Goal: Task Accomplishment & Management: Manage account settings

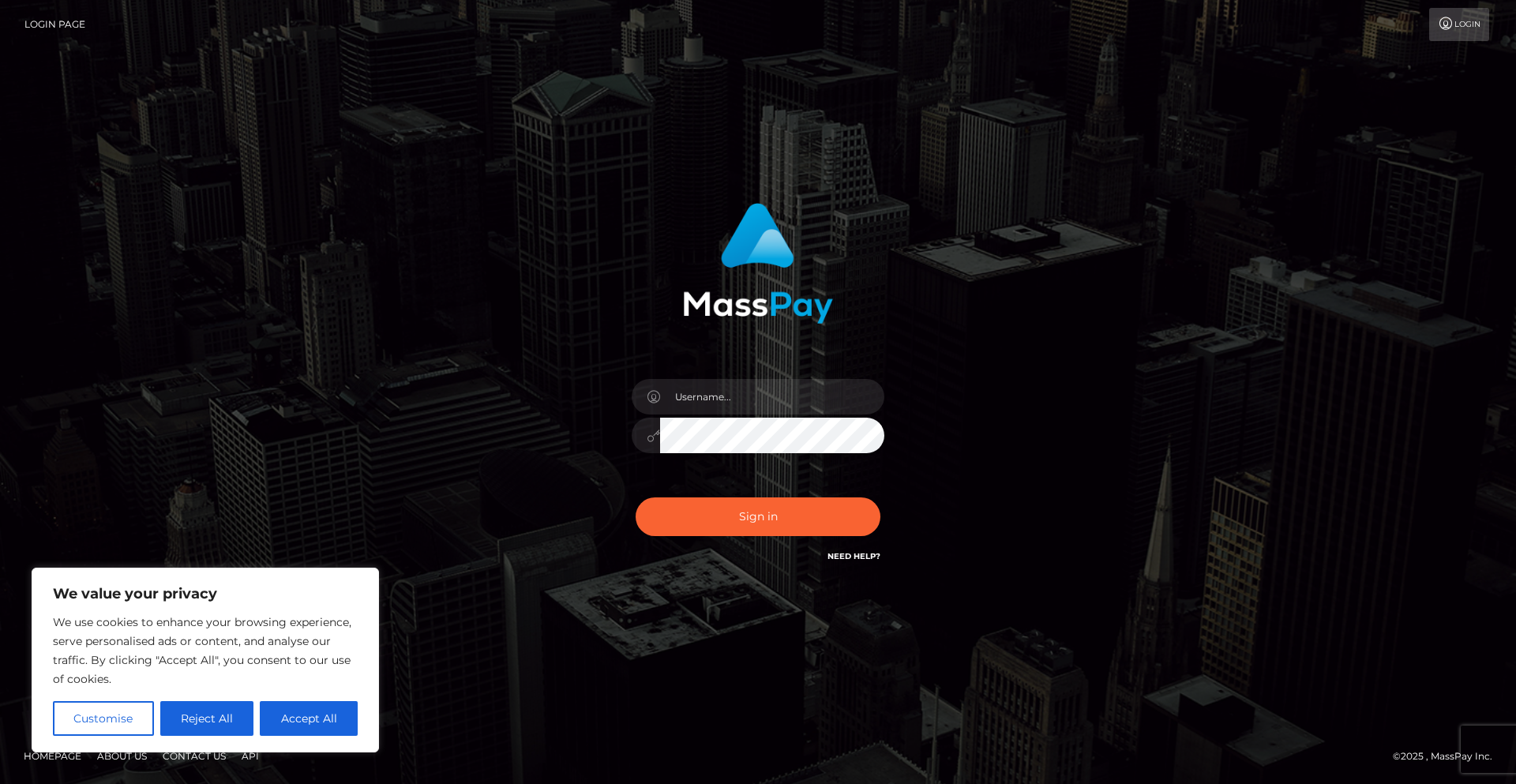
click at [711, 362] on div "Sign in" at bounding box center [758, 385] width 414 height 386
click at [707, 404] on input "text" at bounding box center [772, 396] width 224 height 35
type input "NachaWebber"
click at [692, 412] on input "NachaWebber" at bounding box center [772, 396] width 224 height 35
click at [635, 498] on button "Sign in" at bounding box center [758, 517] width 245 height 39
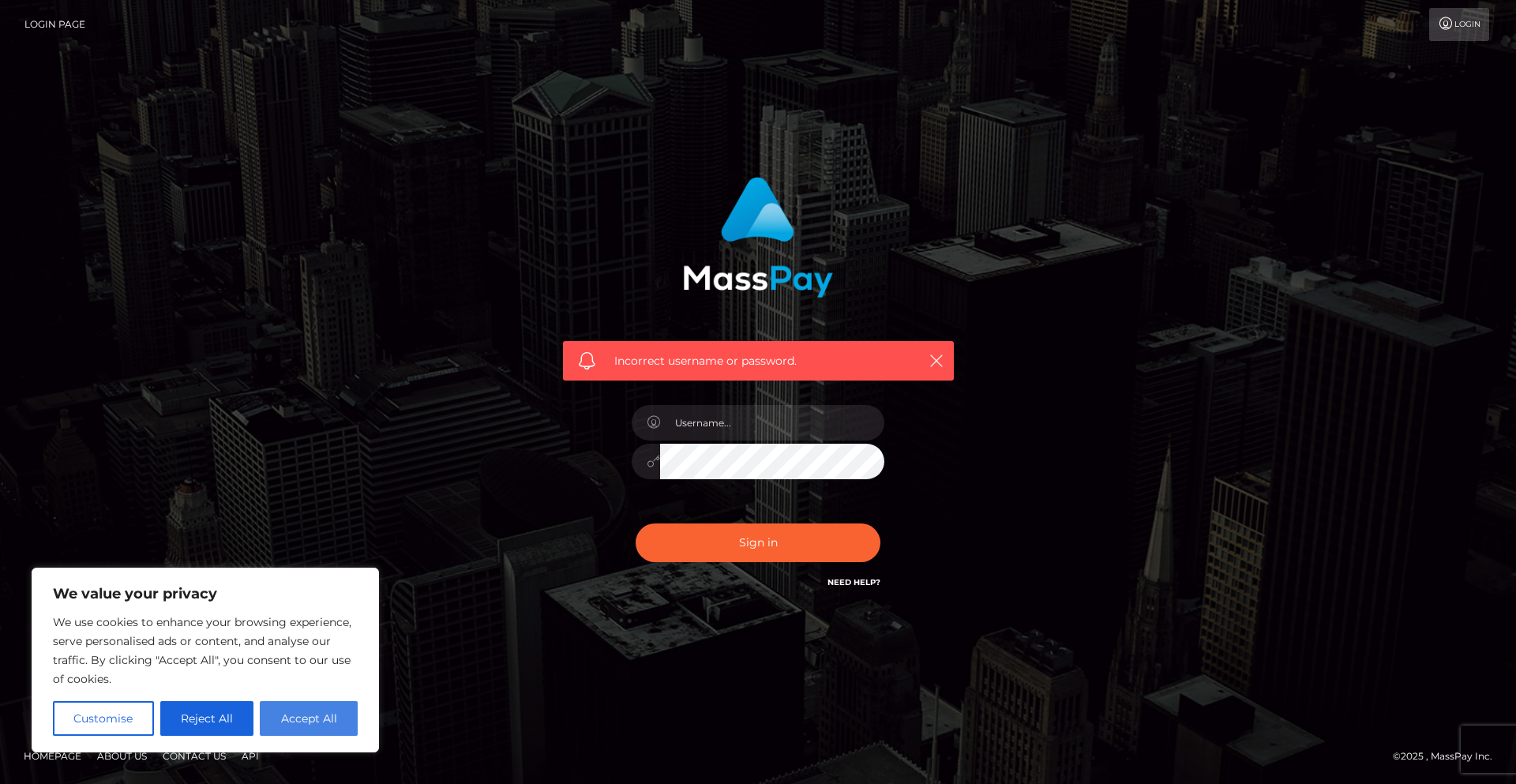
click at [297, 710] on button "Accept All" at bounding box center [309, 718] width 98 height 35
checkbox input "true"
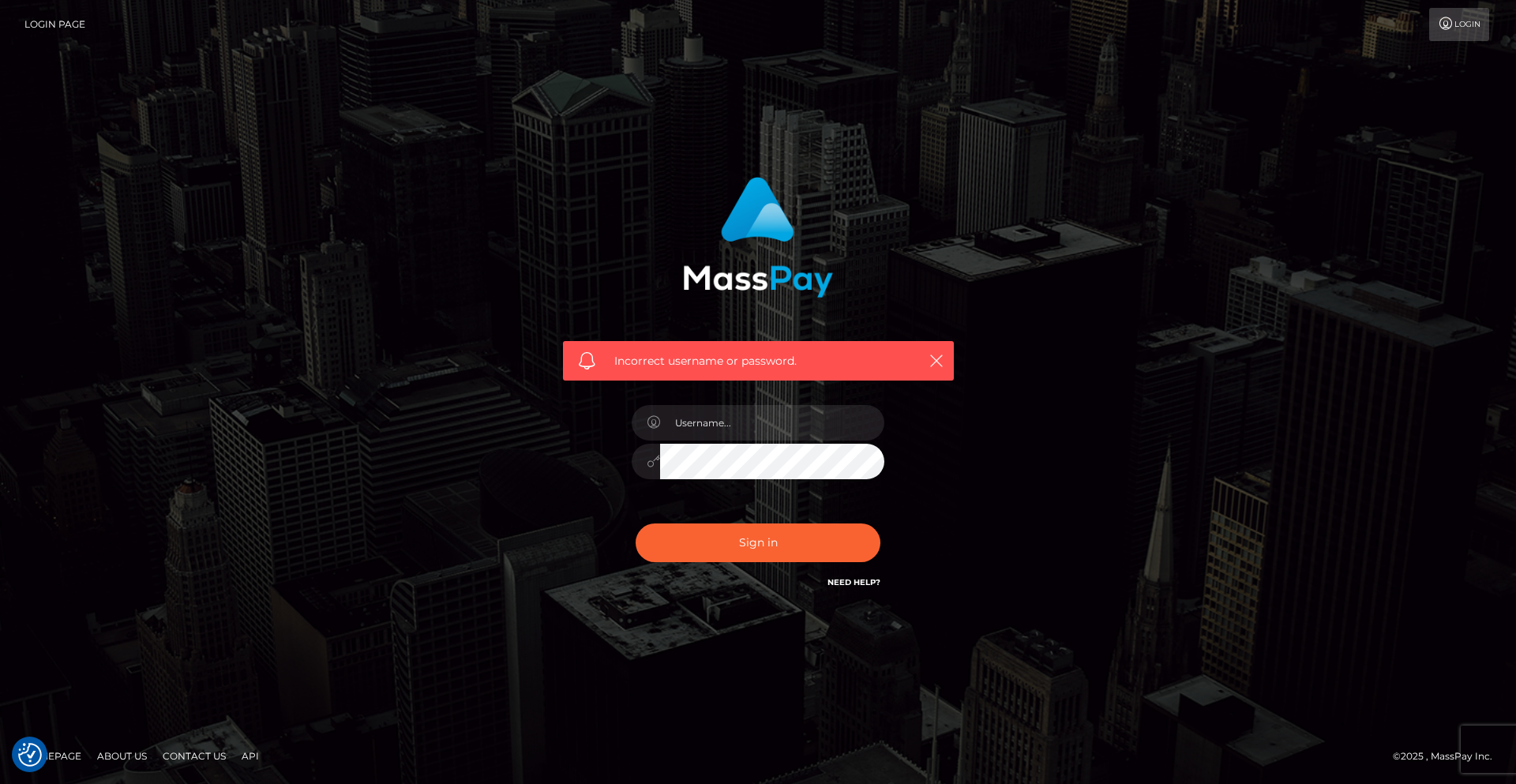
click at [865, 583] on link "Need Help?" at bounding box center [854, 582] width 53 height 10
